Goal: Transaction & Acquisition: Purchase product/service

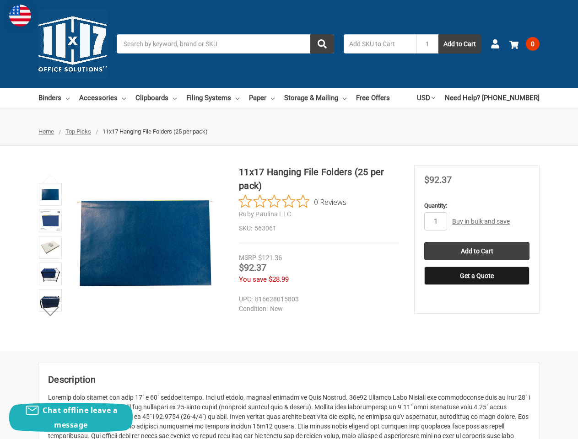
click at [289, 220] on div "11x17 Hanging File Folders (25 per pack) 0 Reviews Ruby Paulina LLC. SKU: 563061" at bounding box center [319, 204] width 160 height 78
click at [225, 44] on input "Search" at bounding box center [225, 43] width 217 height 19
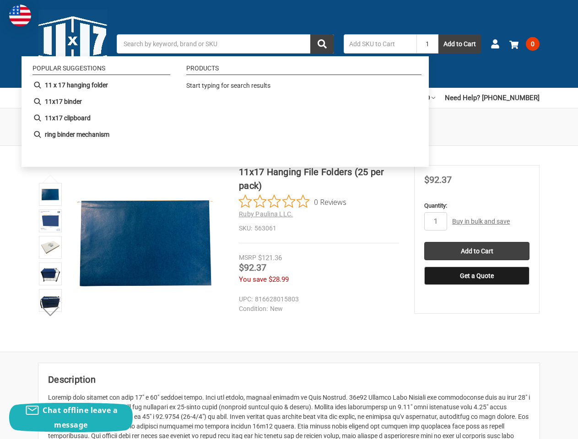
click at [427, 44] on input "1" at bounding box center [427, 43] width 22 height 19
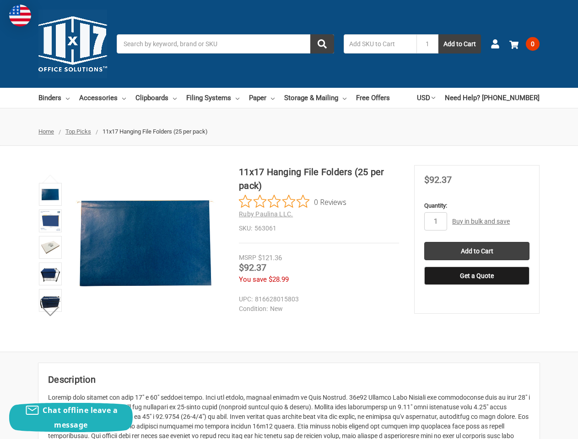
click at [435, 98] on link "USD" at bounding box center [426, 98] width 18 height 20
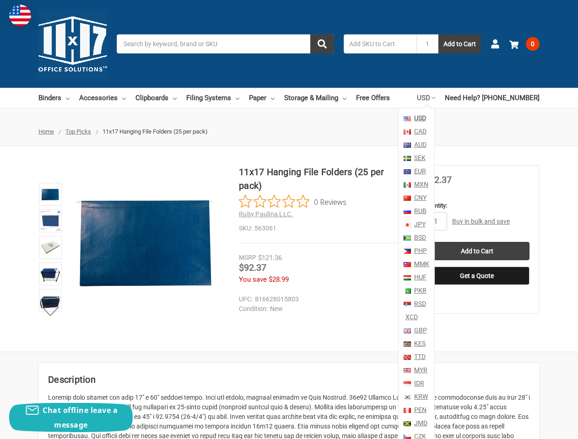
click at [292, 304] on dd "New" at bounding box center [317, 309] width 156 height 10
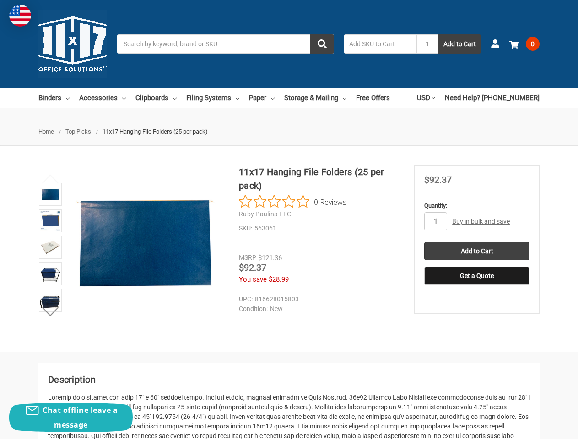
scroll to position [108, 0]
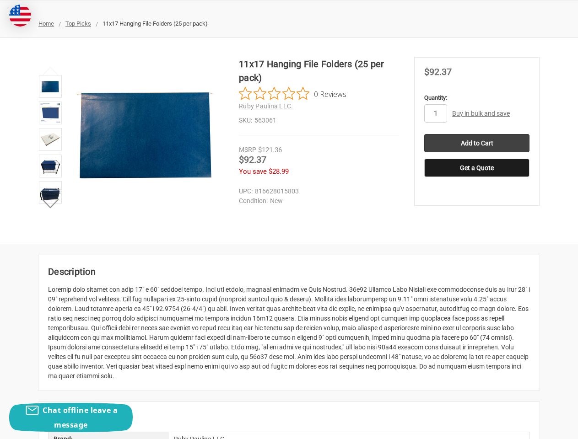
click at [50, 179] on li at bounding box center [50, 167] width 28 height 27
click at [50, 312] on div at bounding box center [289, 333] width 482 height 96
click at [436, 221] on div "11x17 Hanging File Folders (25 per pack) 0 Reviews Ruby Paulina LLC. SKU: 56306…" at bounding box center [289, 140] width 578 height 167
